Goal: Task Accomplishment & Management: Manage account settings

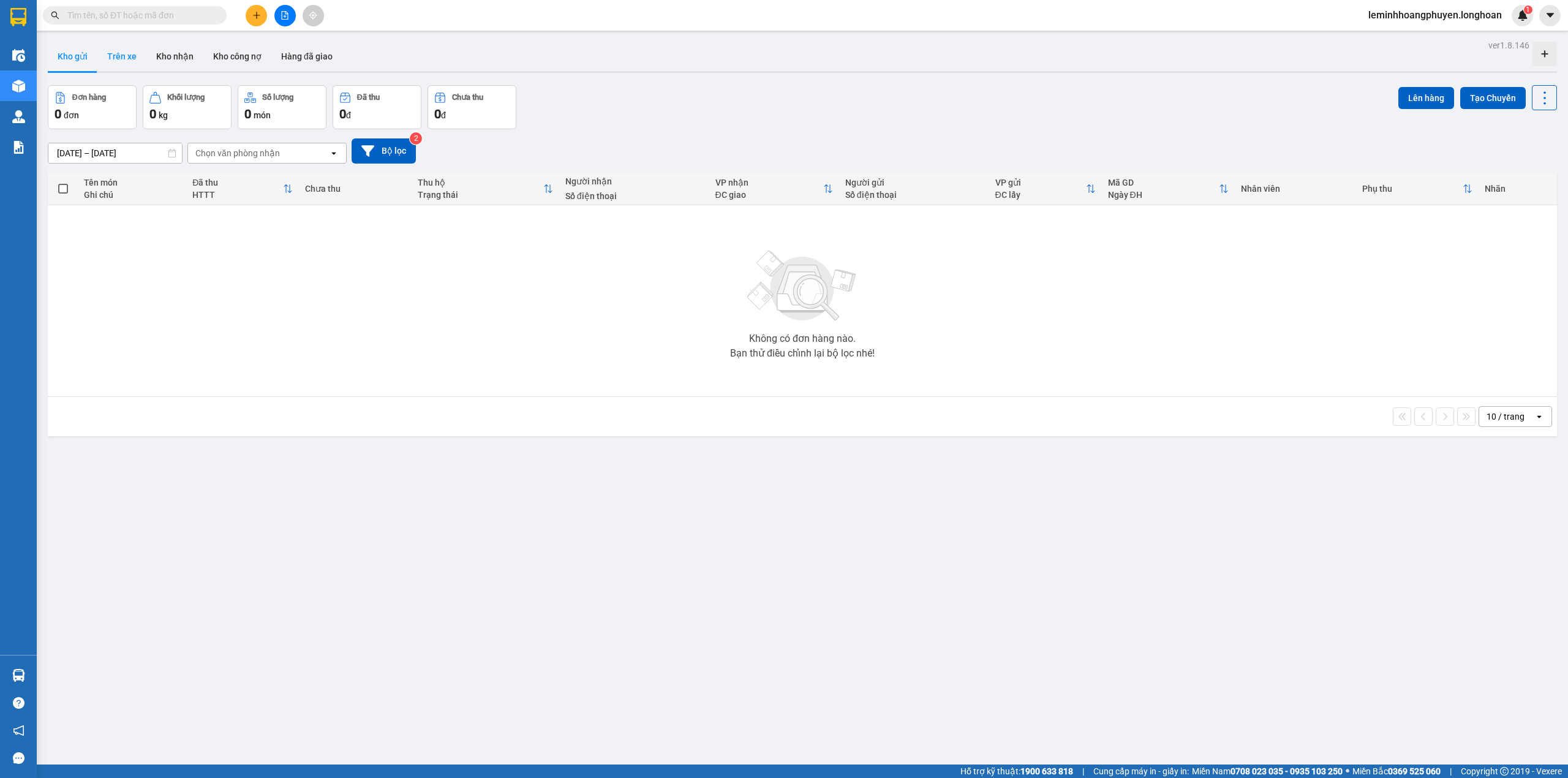
click at [137, 54] on button "Trên xe" at bounding box center [122, 56] width 49 height 29
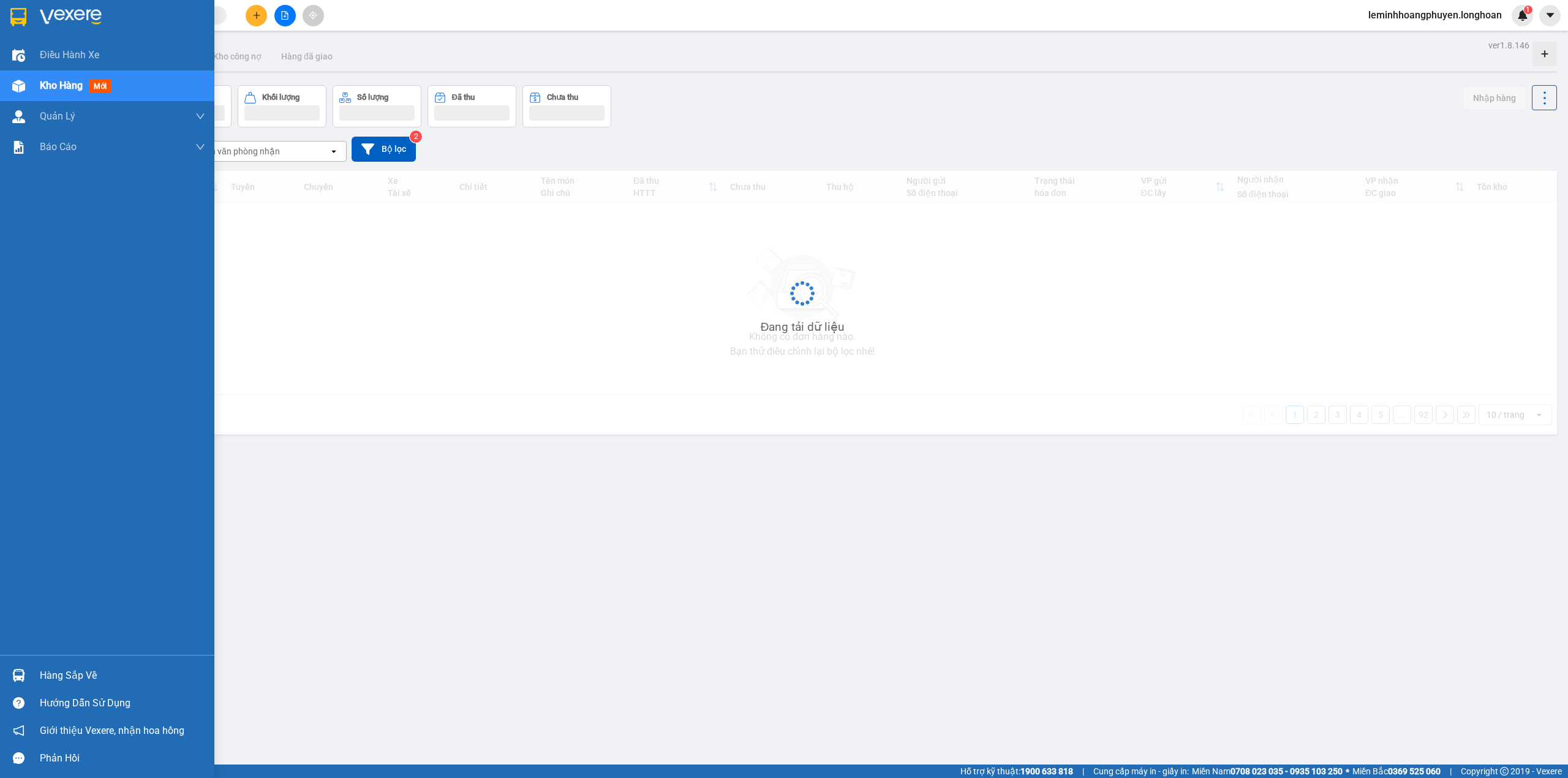
click at [46, 674] on div "Hàng sắp về" at bounding box center [123, 675] width 166 height 18
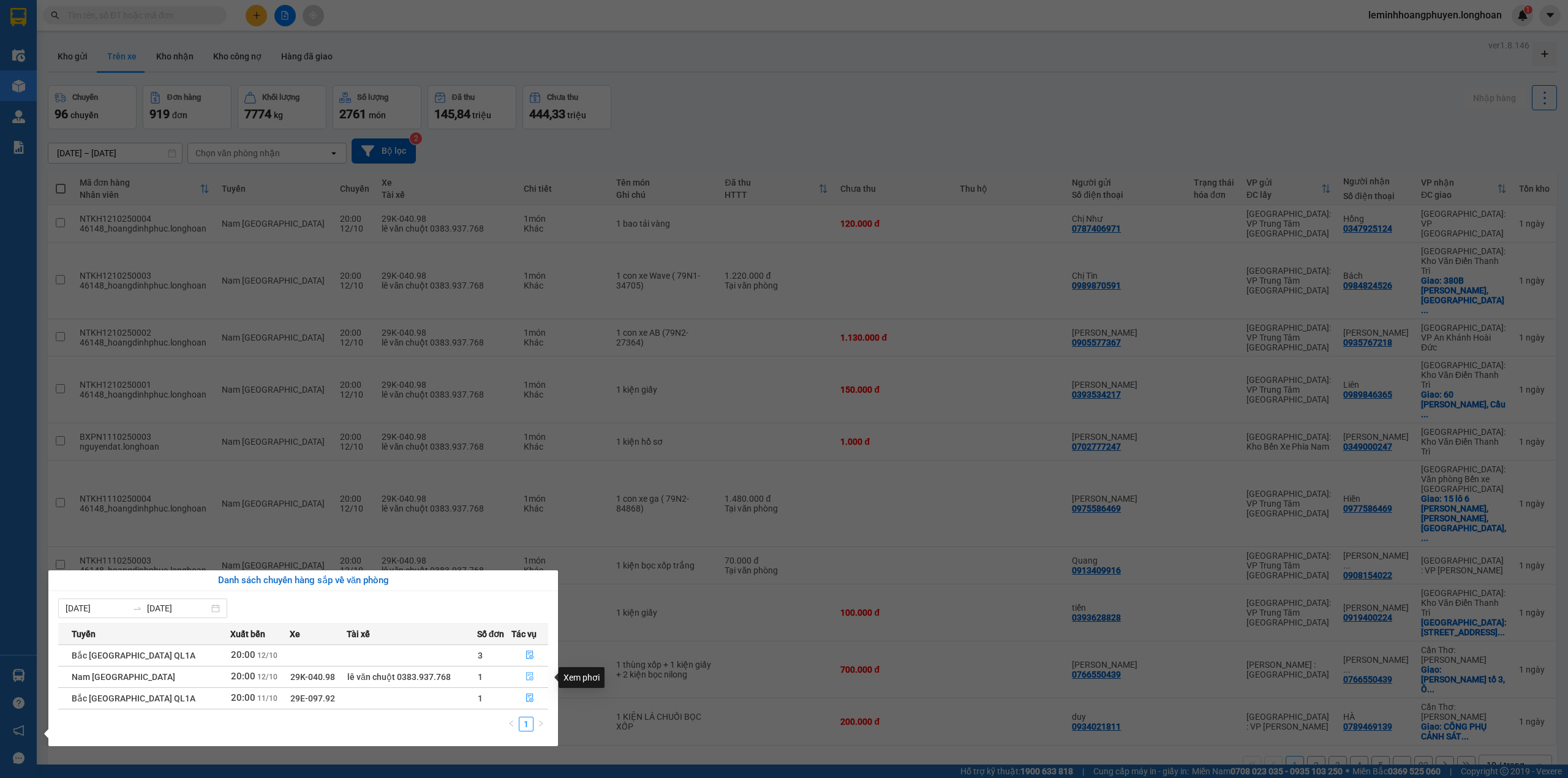
click at [529, 674] on icon "file-done" at bounding box center [529, 676] width 9 height 9
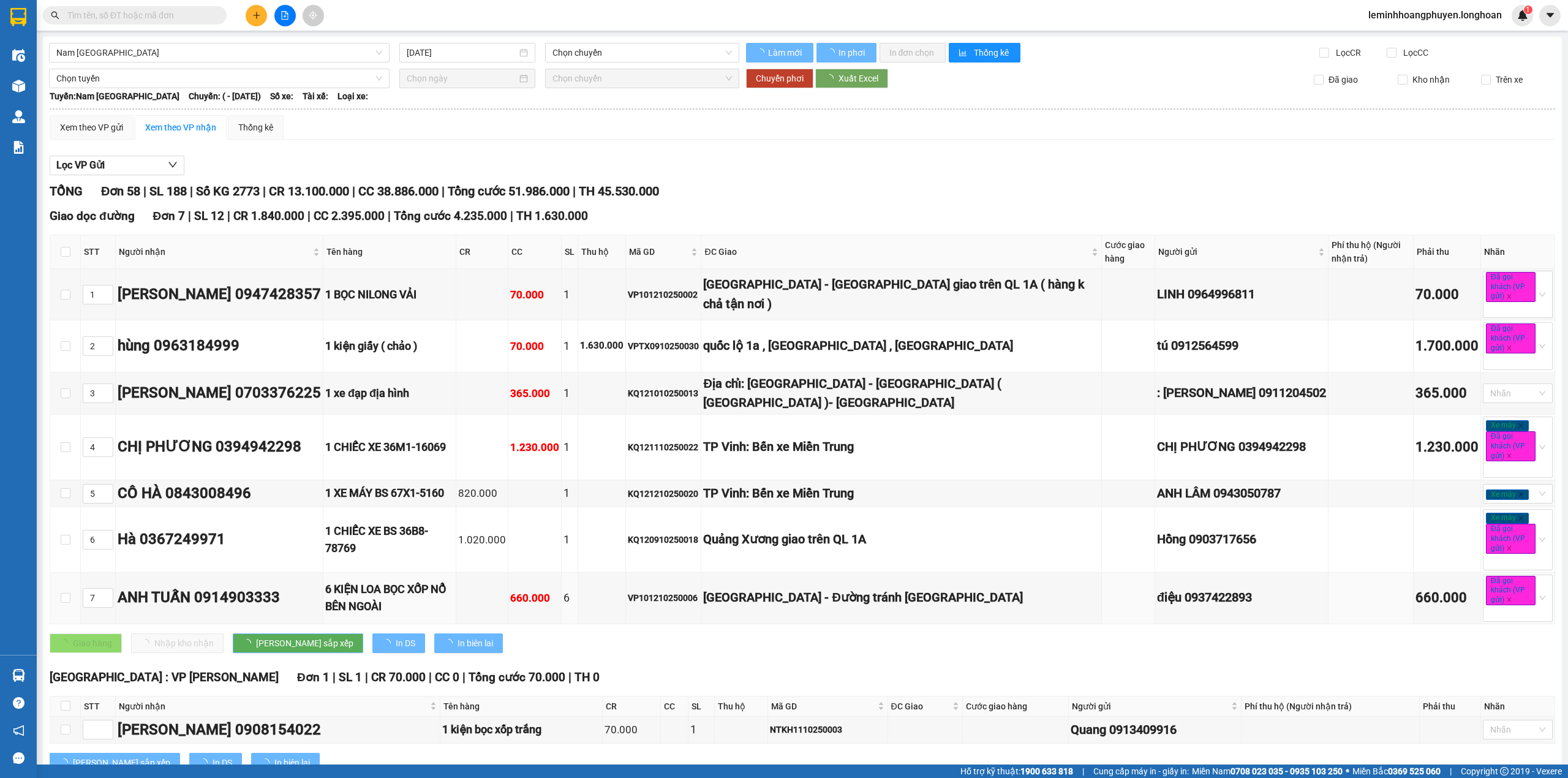
type input "[DATE]"
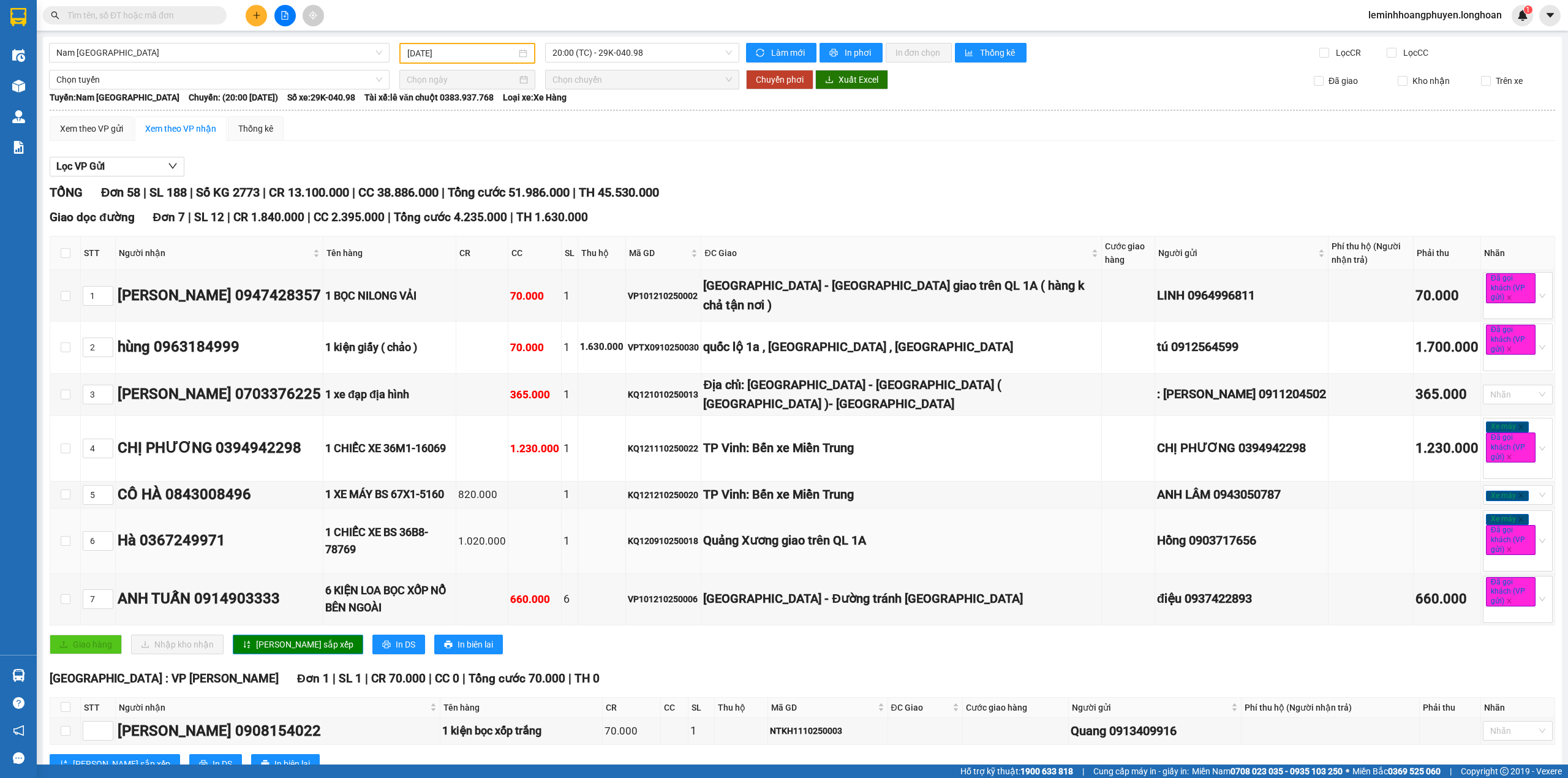
scroll to position [762, 0]
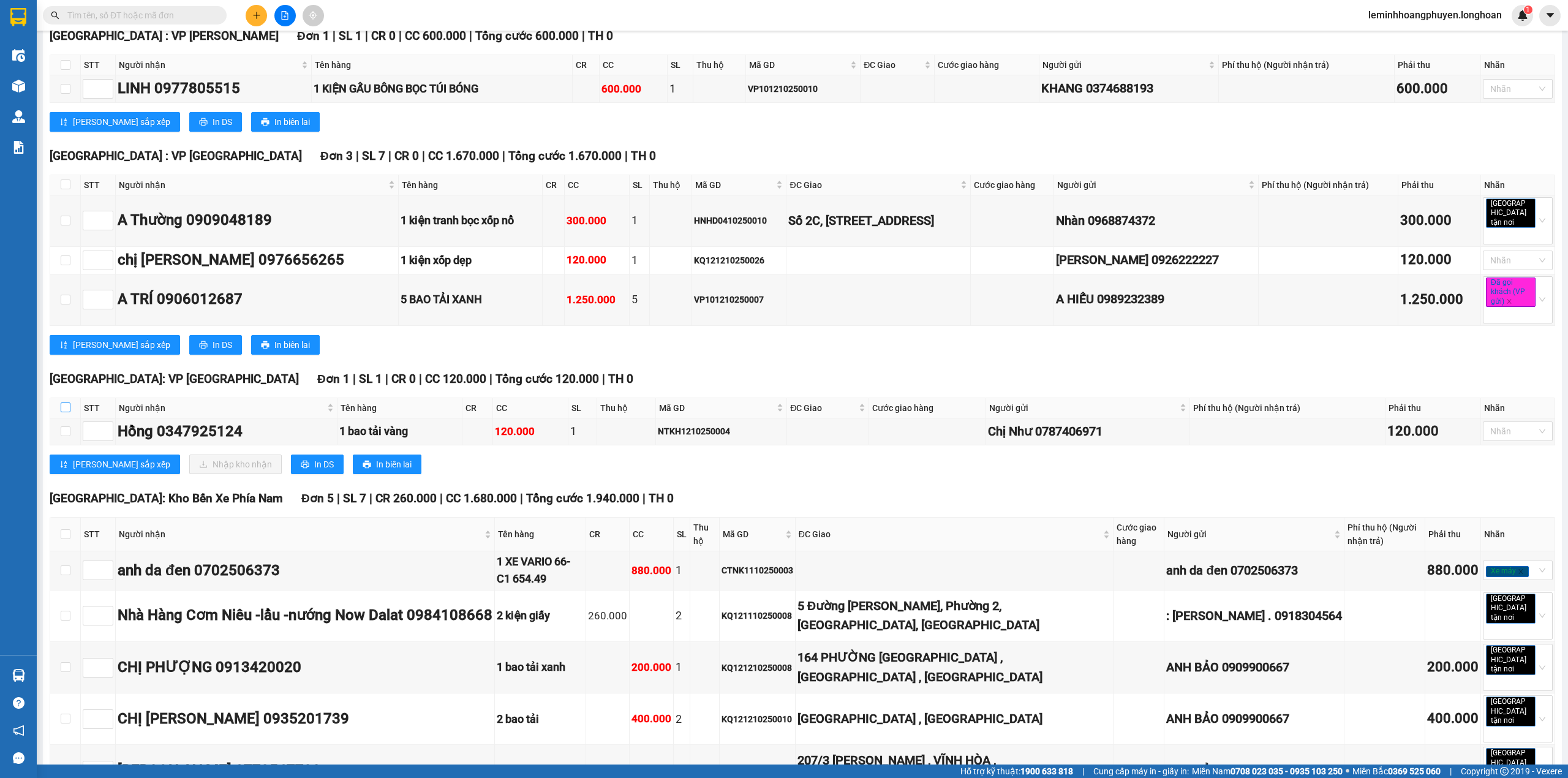
click at [64, 405] on label at bounding box center [65, 408] width 9 height 13
click at [64, 405] on input "checkbox" at bounding box center [65, 407] width 9 height 9
checkbox input "true"
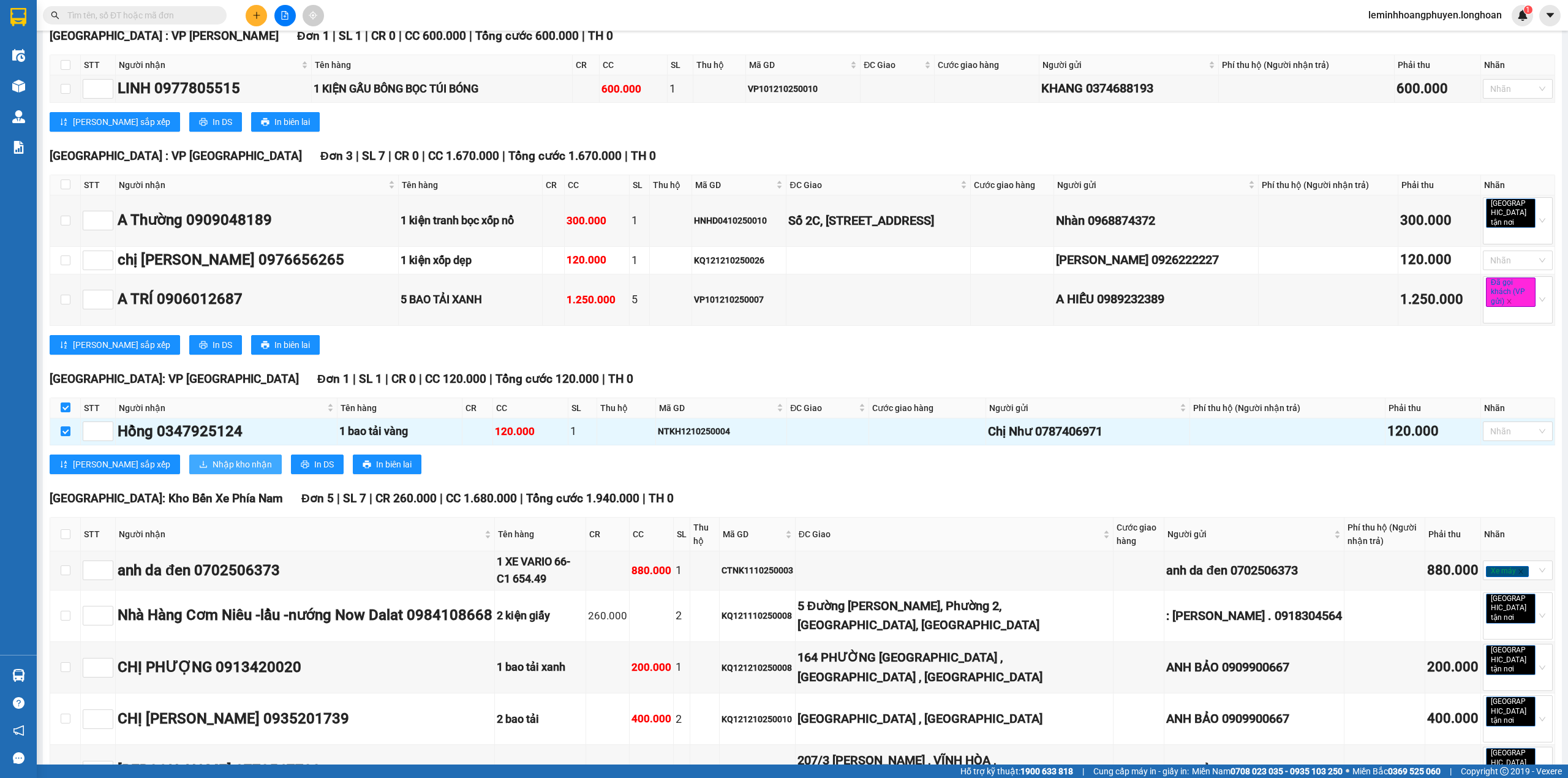
click at [213, 472] on span "Nhập kho nhận" at bounding box center [243, 464] width 60 height 13
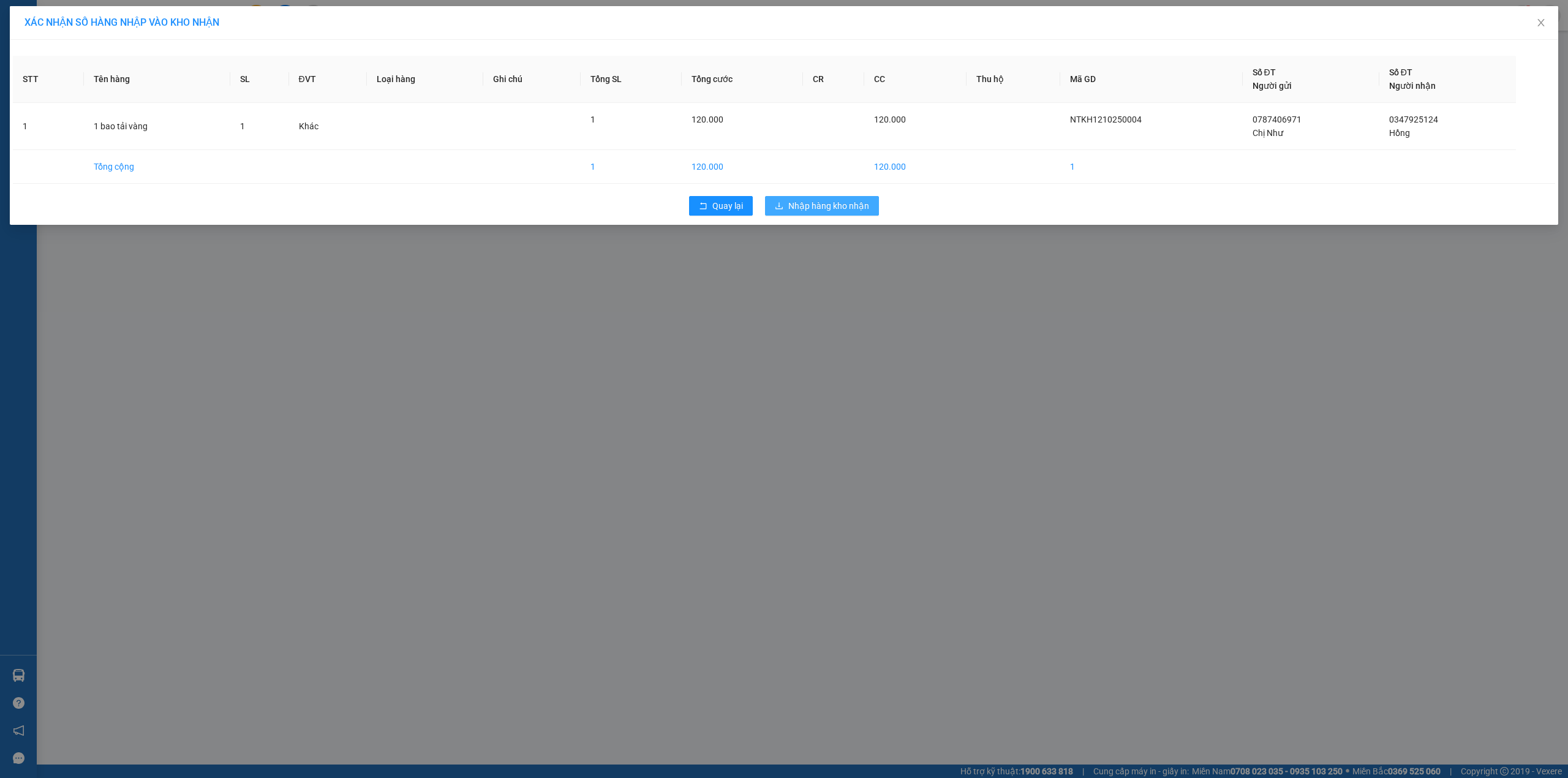
click at [817, 211] on span "Nhập hàng kho nhận" at bounding box center [828, 205] width 81 height 13
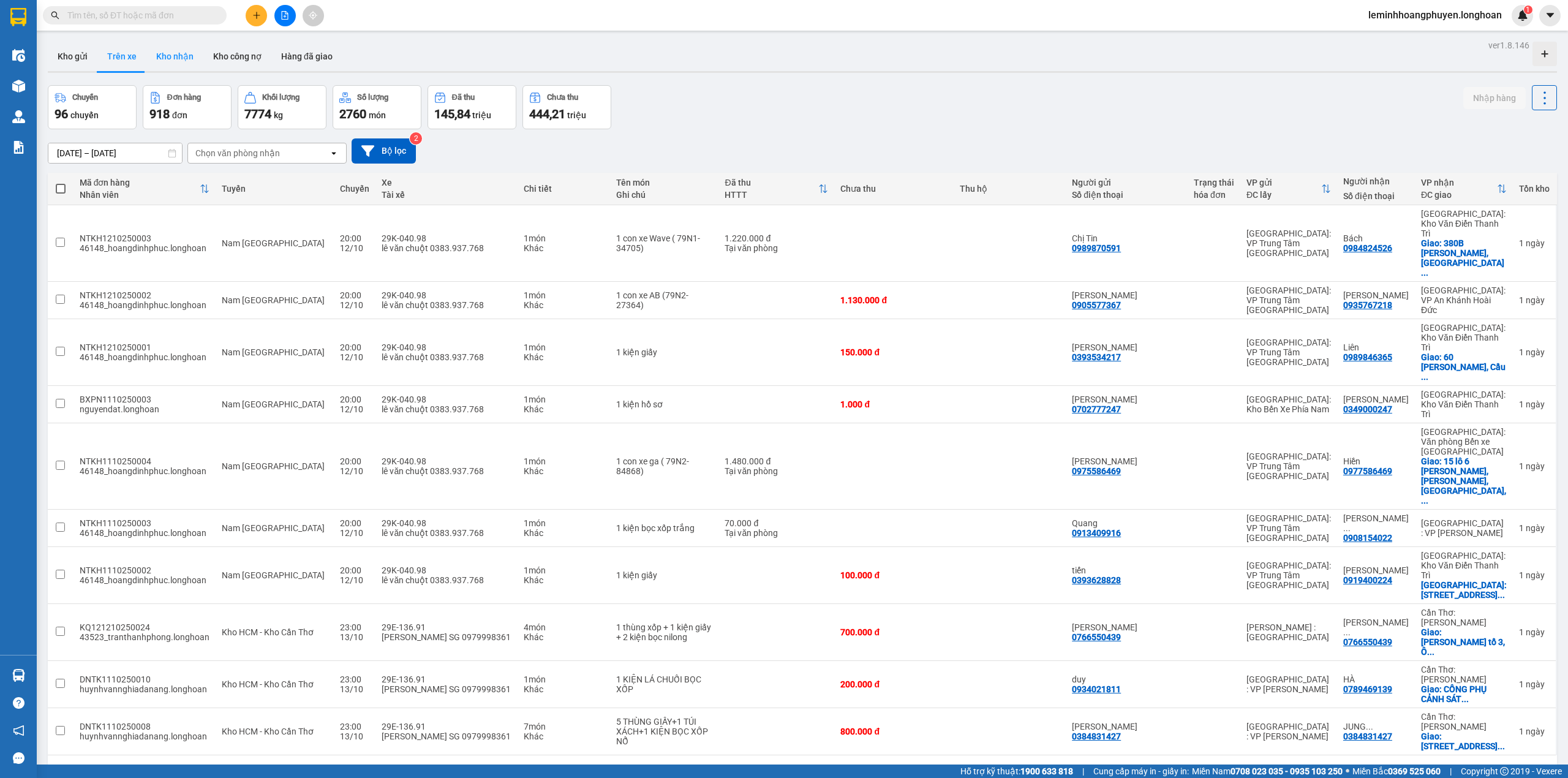
click at [186, 68] on button "Kho nhận" at bounding box center [174, 56] width 57 height 29
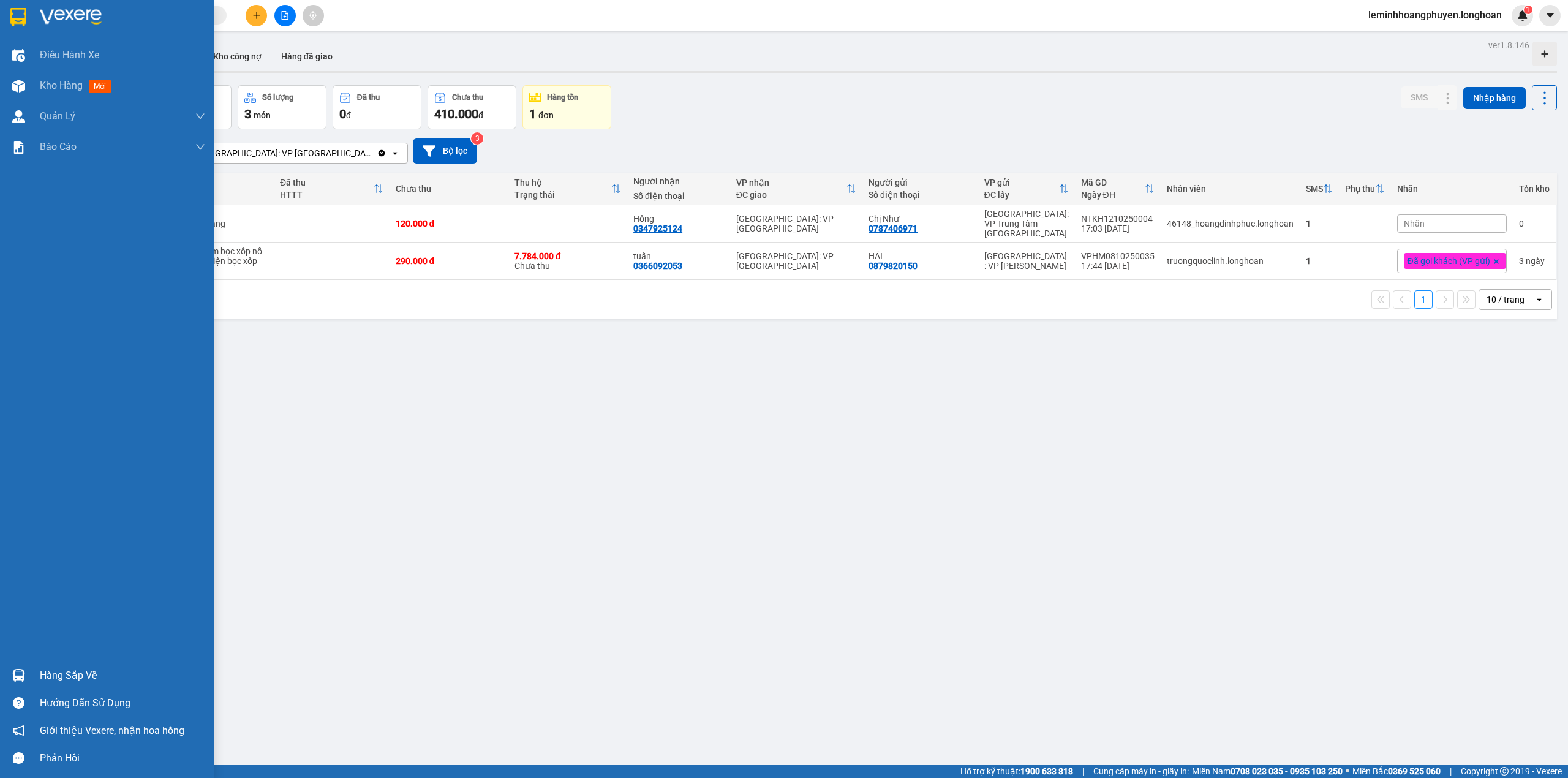
click at [32, 677] on div "Hàng sắp về" at bounding box center [107, 675] width 214 height 28
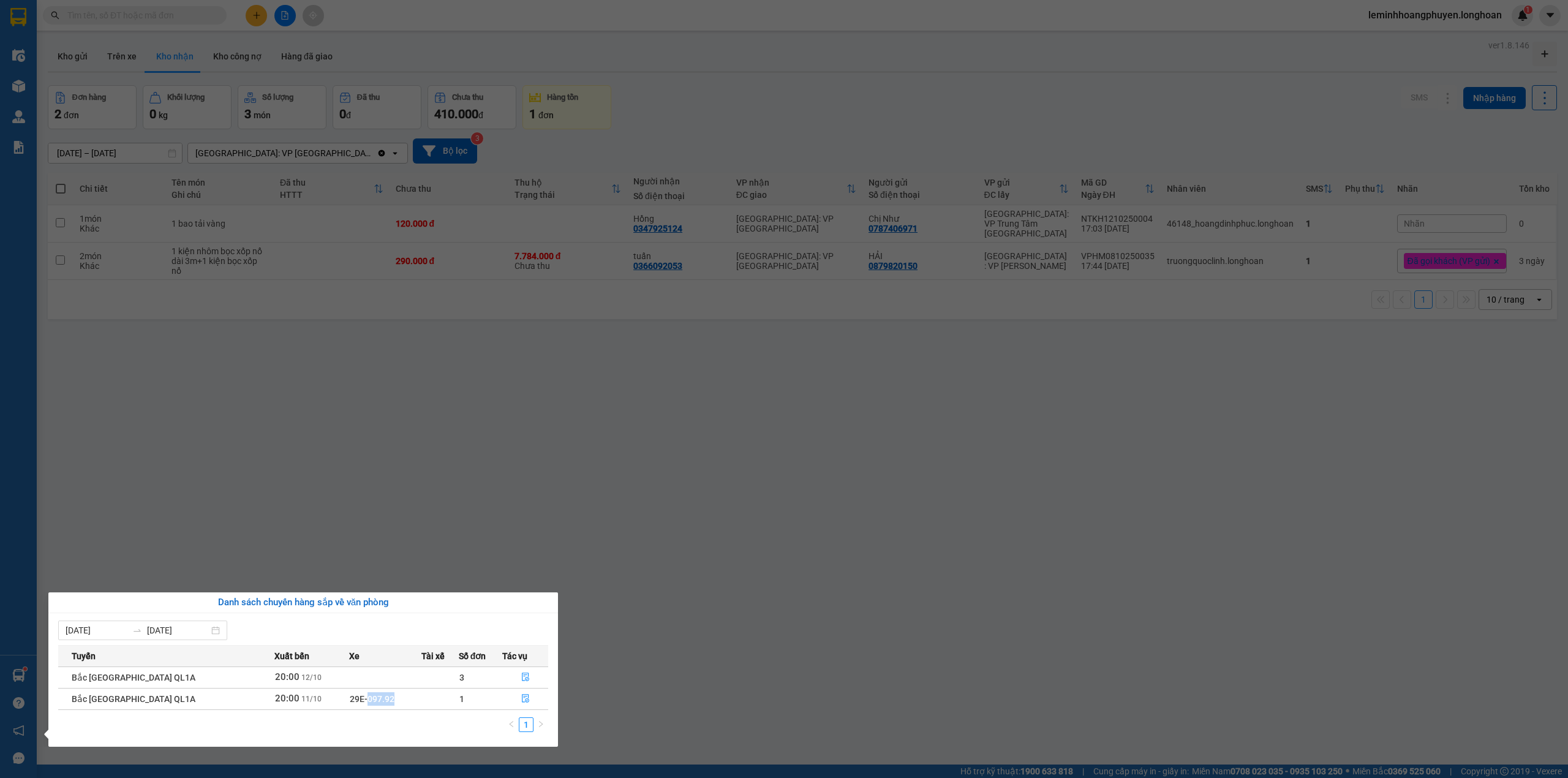
drag, startPoint x: 366, startPoint y: 695, endPoint x: 334, endPoint y: 703, distance: 33.0
click at [349, 703] on td "29E-097.92" at bounding box center [385, 699] width 72 height 21
copy span "097.92"
click at [522, 702] on icon "file-done" at bounding box center [526, 698] width 9 height 9
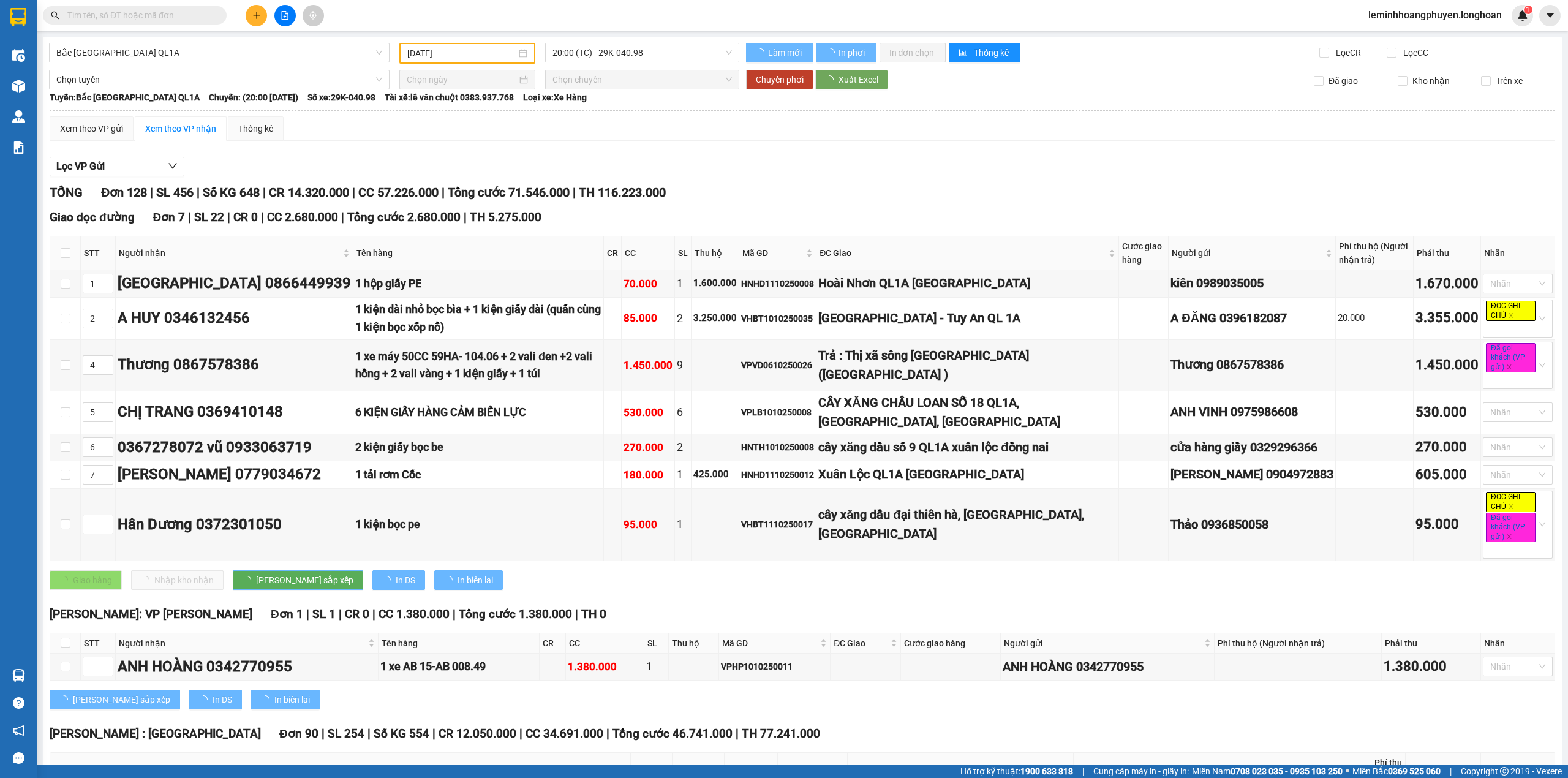
type input "[DATE]"
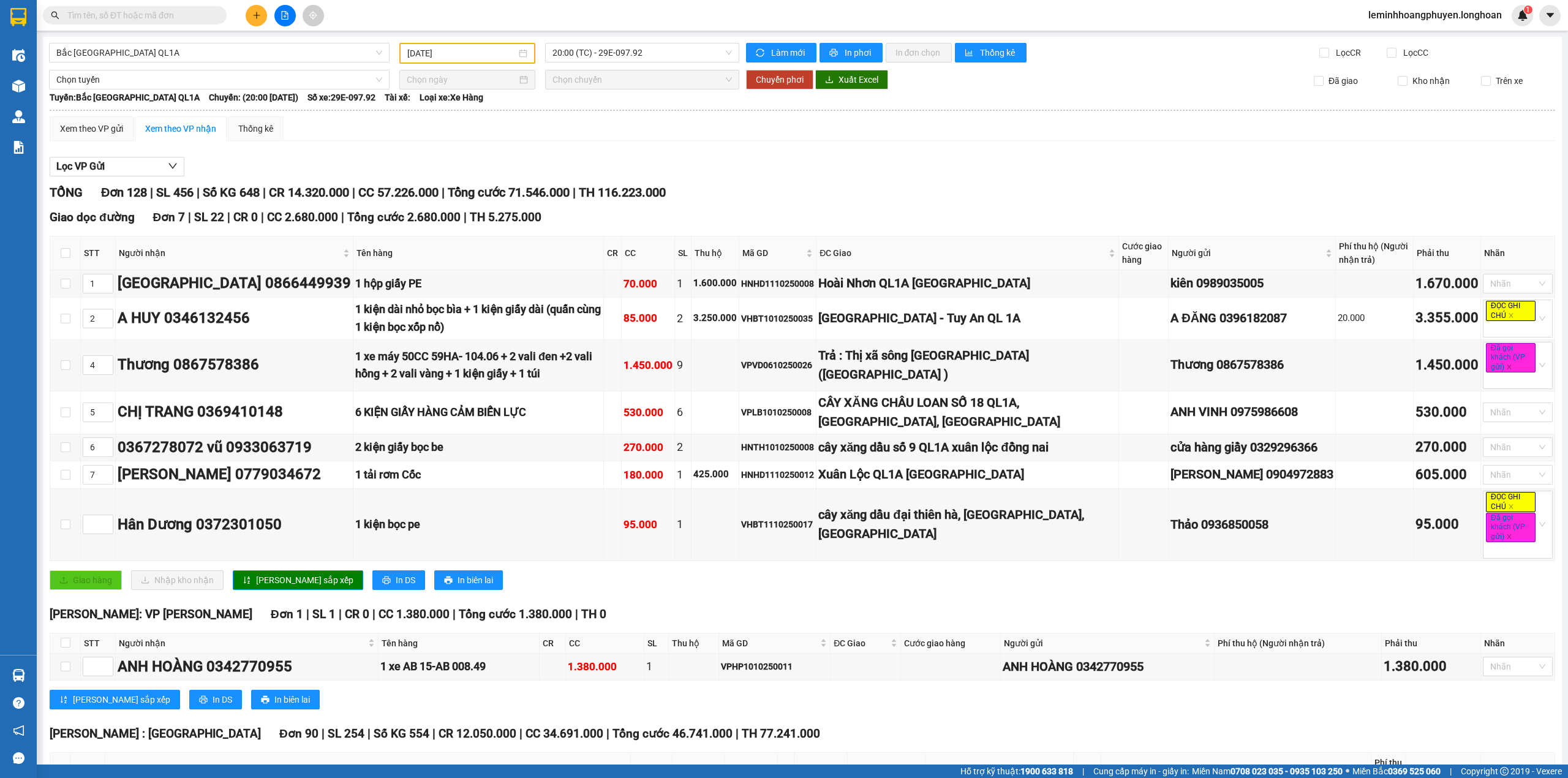
scroll to position [5798, 0]
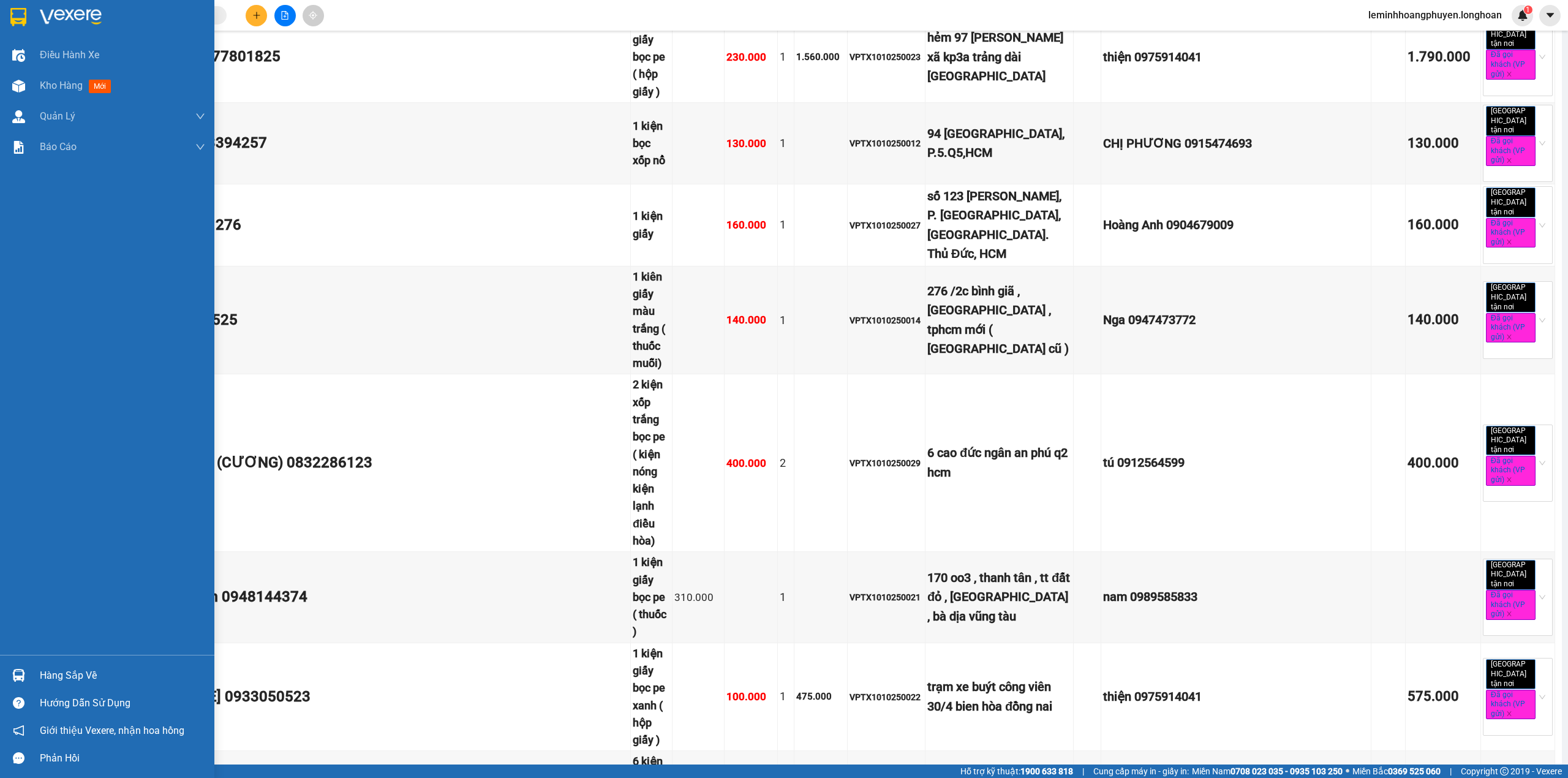
click at [40, 675] on div "Hàng sắp về" at bounding box center [123, 675] width 166 height 18
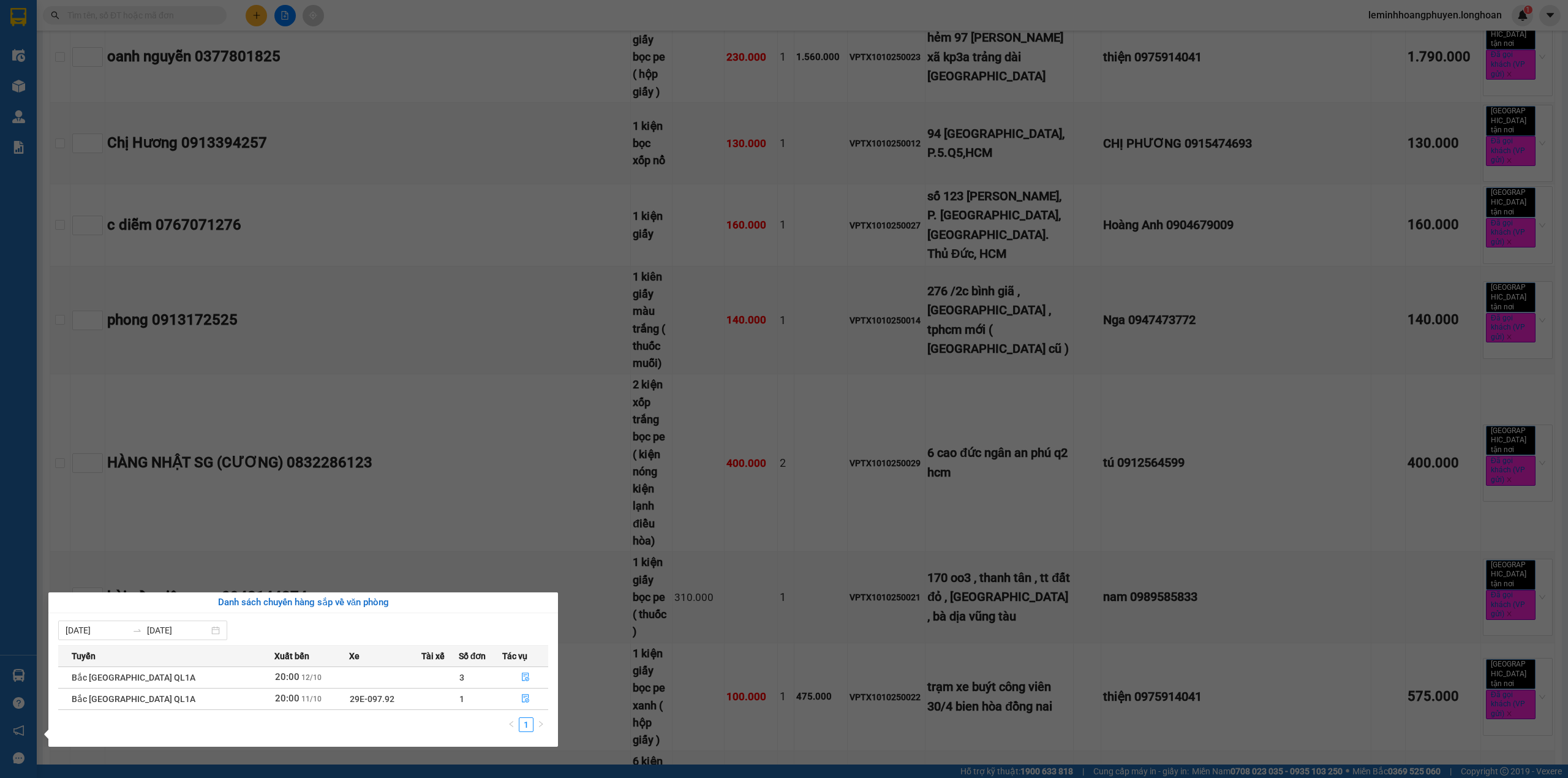
click at [504, 505] on section "Kết quả tìm kiếm ( 0 ) Bộ lọc No Data leminhhoangphuyen.longhoan 1 Điều hành xe…" at bounding box center [784, 389] width 1568 height 778
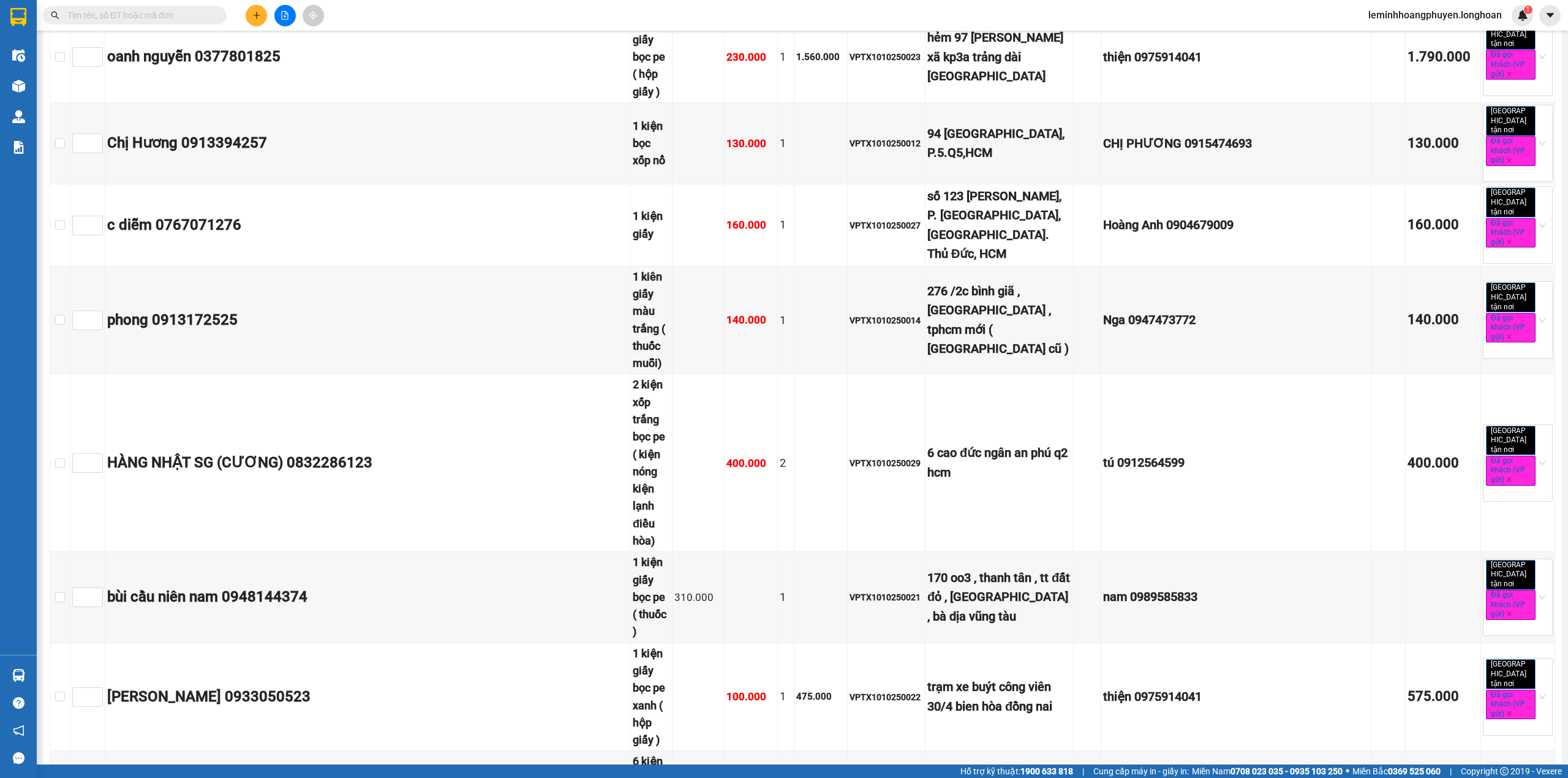
checkbox input "true"
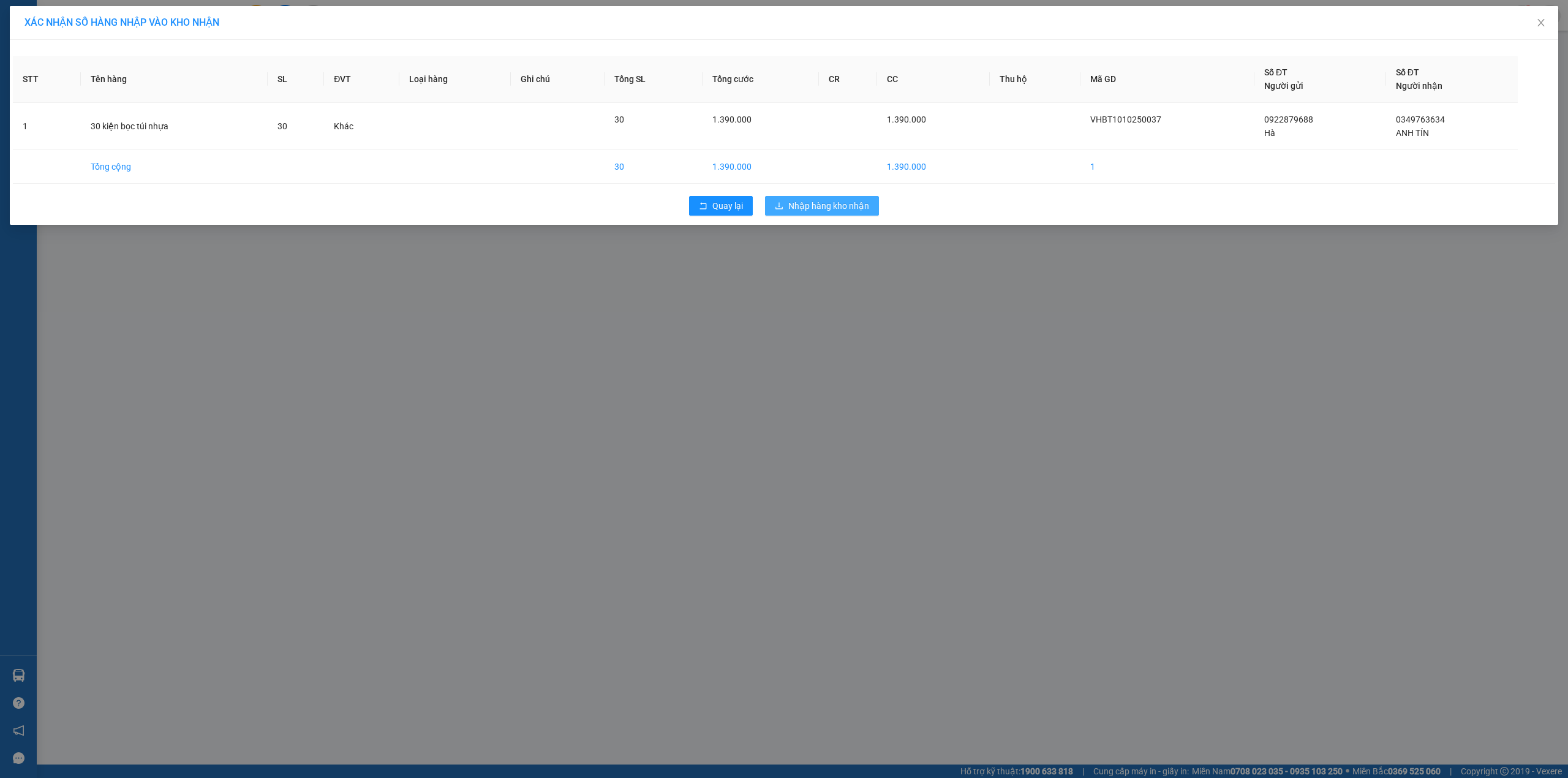
click at [830, 211] on span "Nhập hàng kho nhận" at bounding box center [828, 205] width 81 height 13
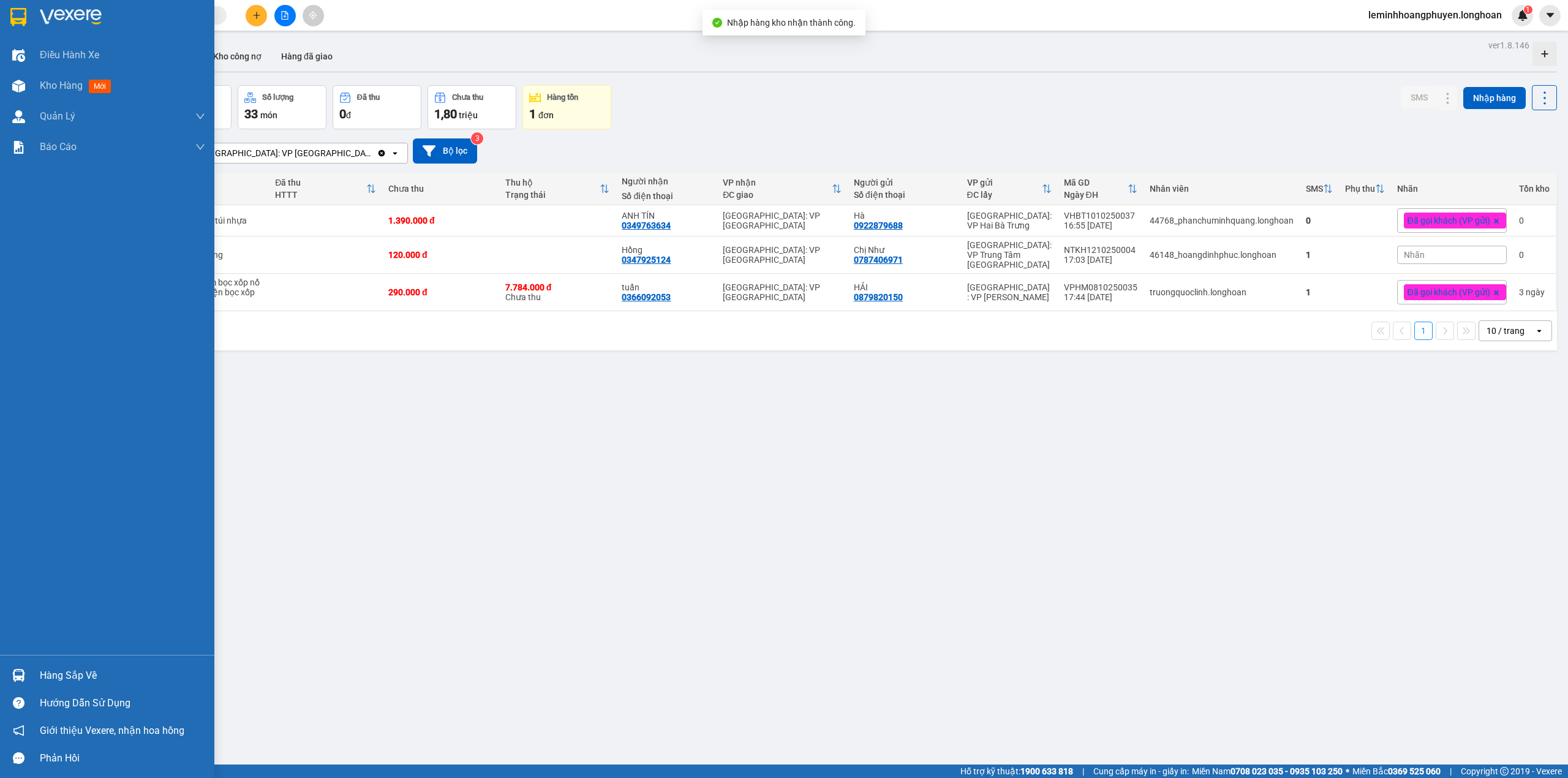
click at [27, 677] on div at bounding box center [18, 675] width 21 height 21
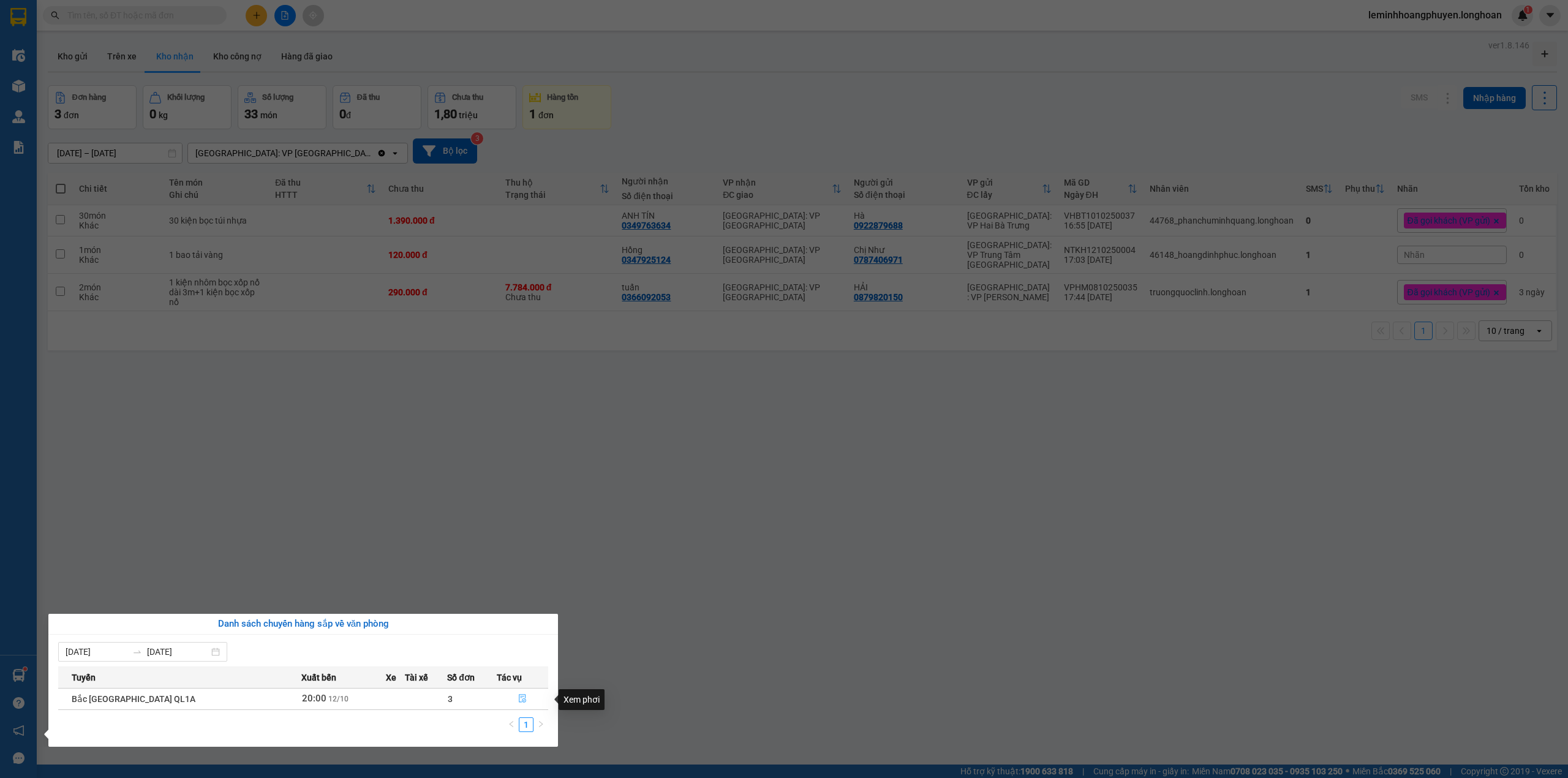
click at [522, 699] on button "button" at bounding box center [522, 699] width 51 height 20
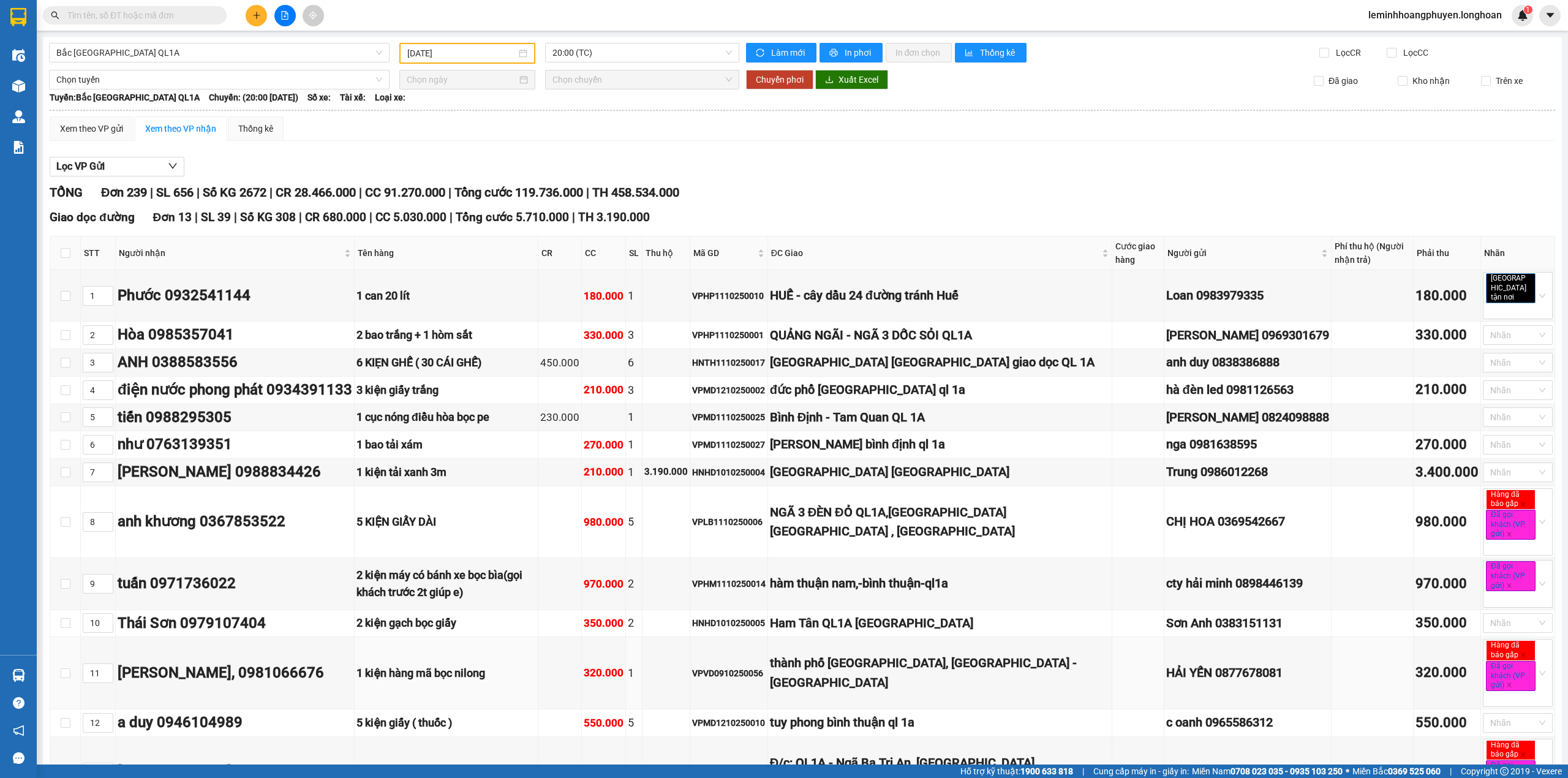
type input "[DATE]"
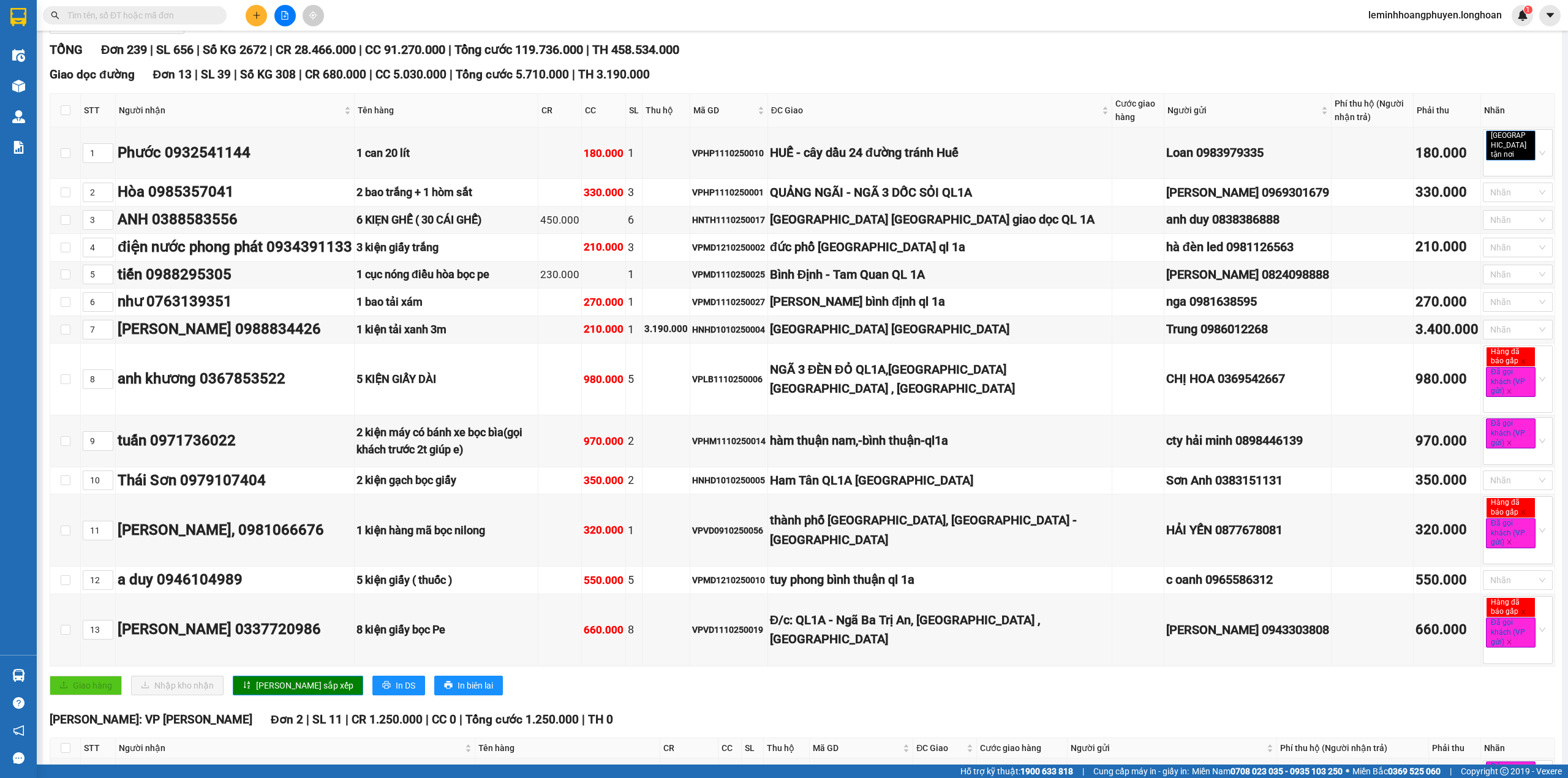
scroll to position [15202, 0]
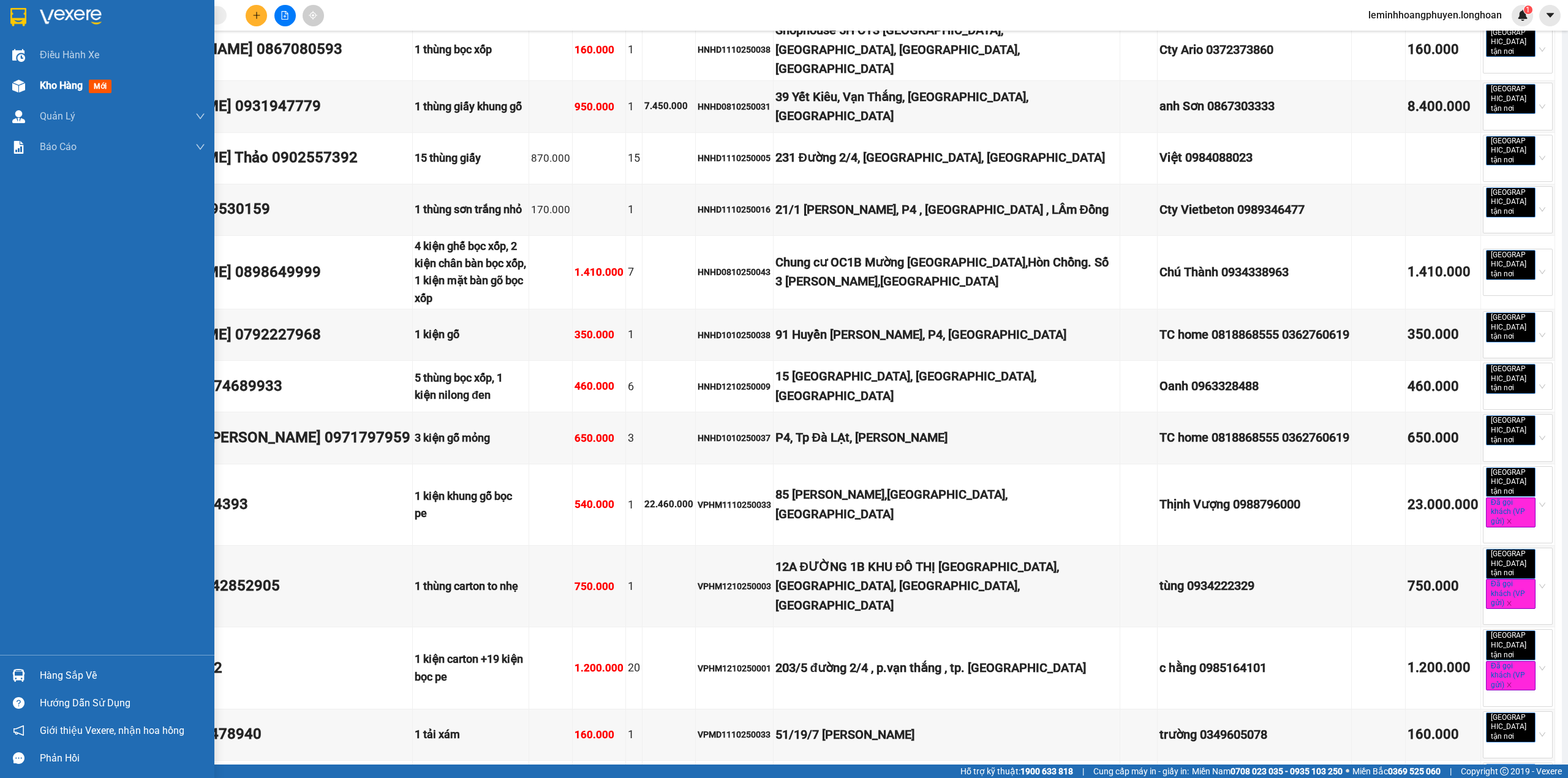
click at [57, 86] on span "Kho hàng" at bounding box center [61, 85] width 43 height 12
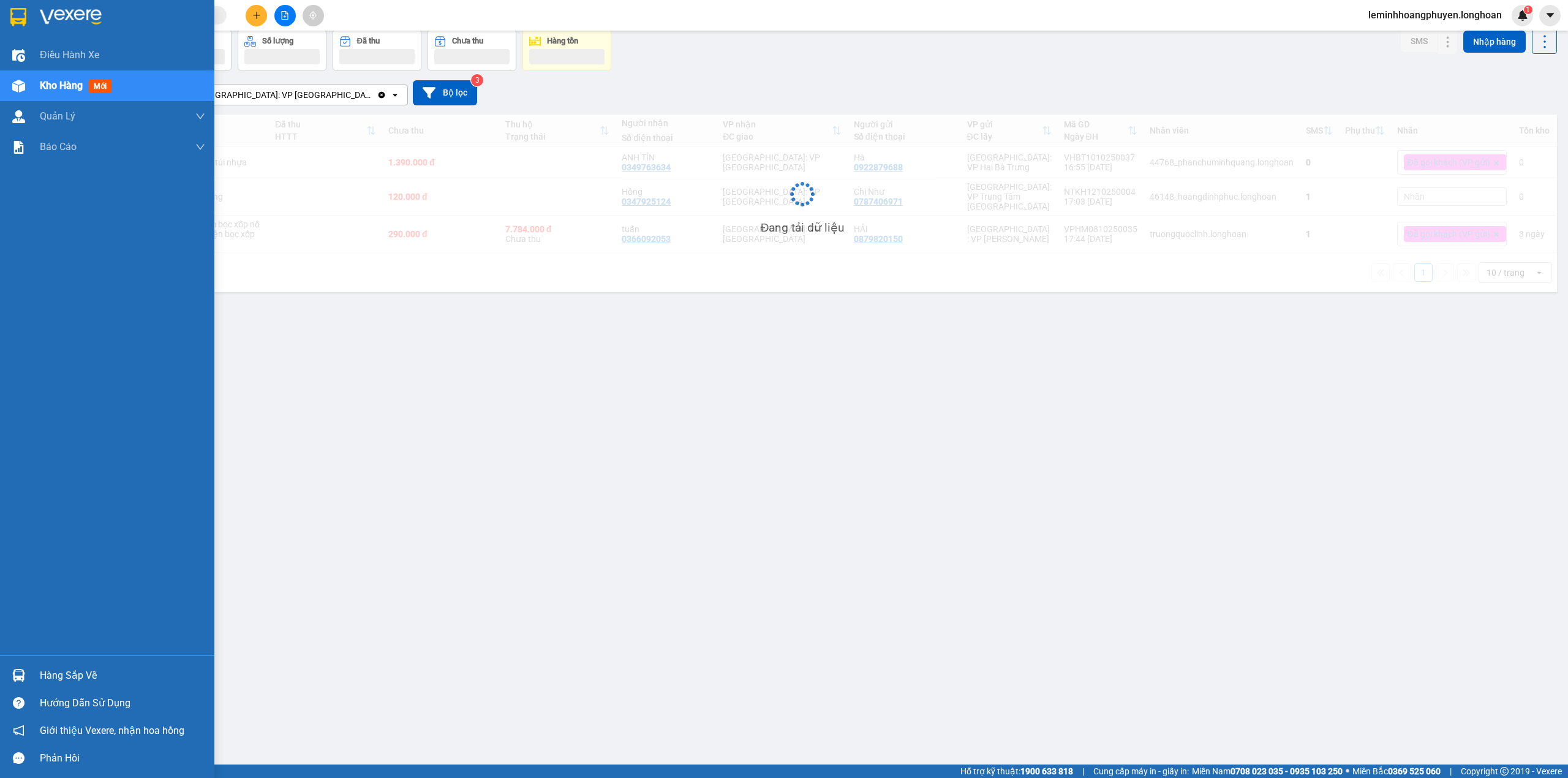
scroll to position [57, 0]
